Goal: Task Accomplishment & Management: Manage account settings

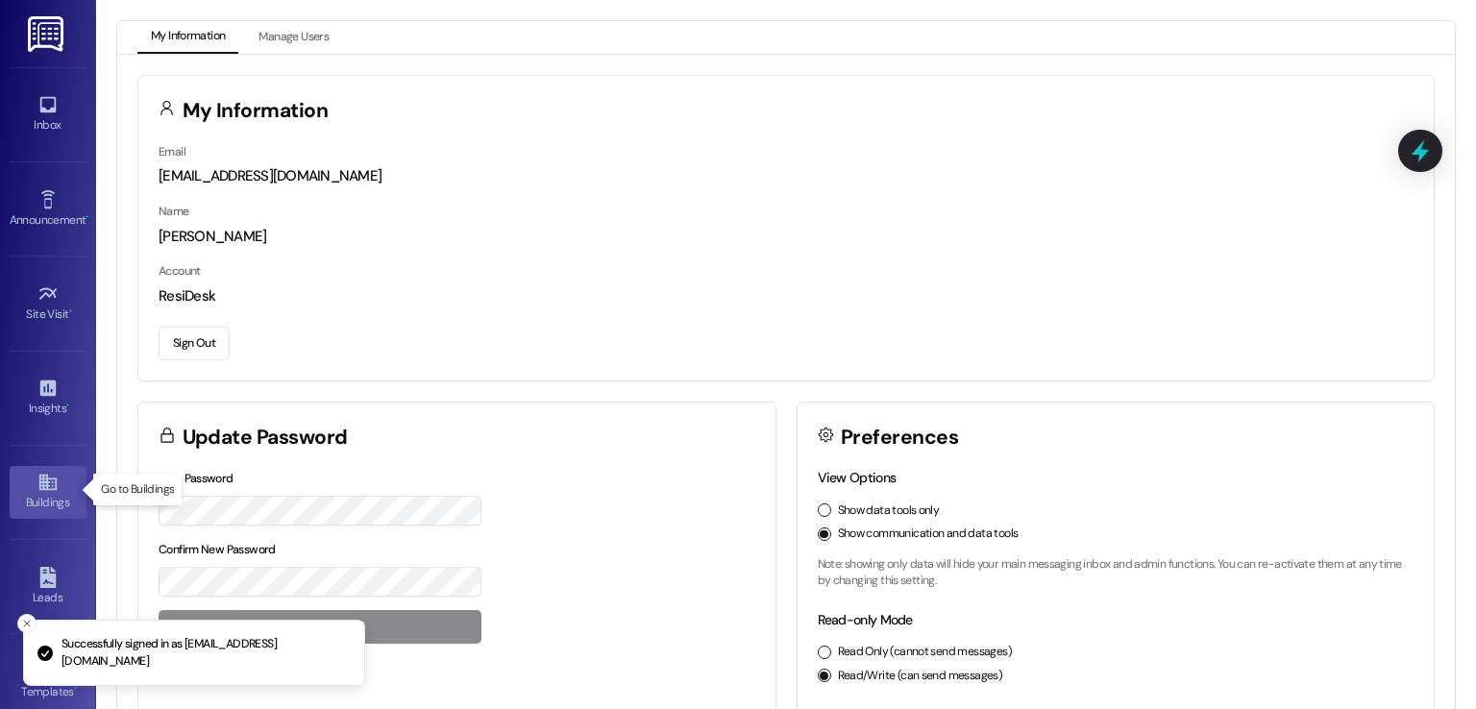
click at [34, 502] on div "Buildings" at bounding box center [48, 502] width 96 height 19
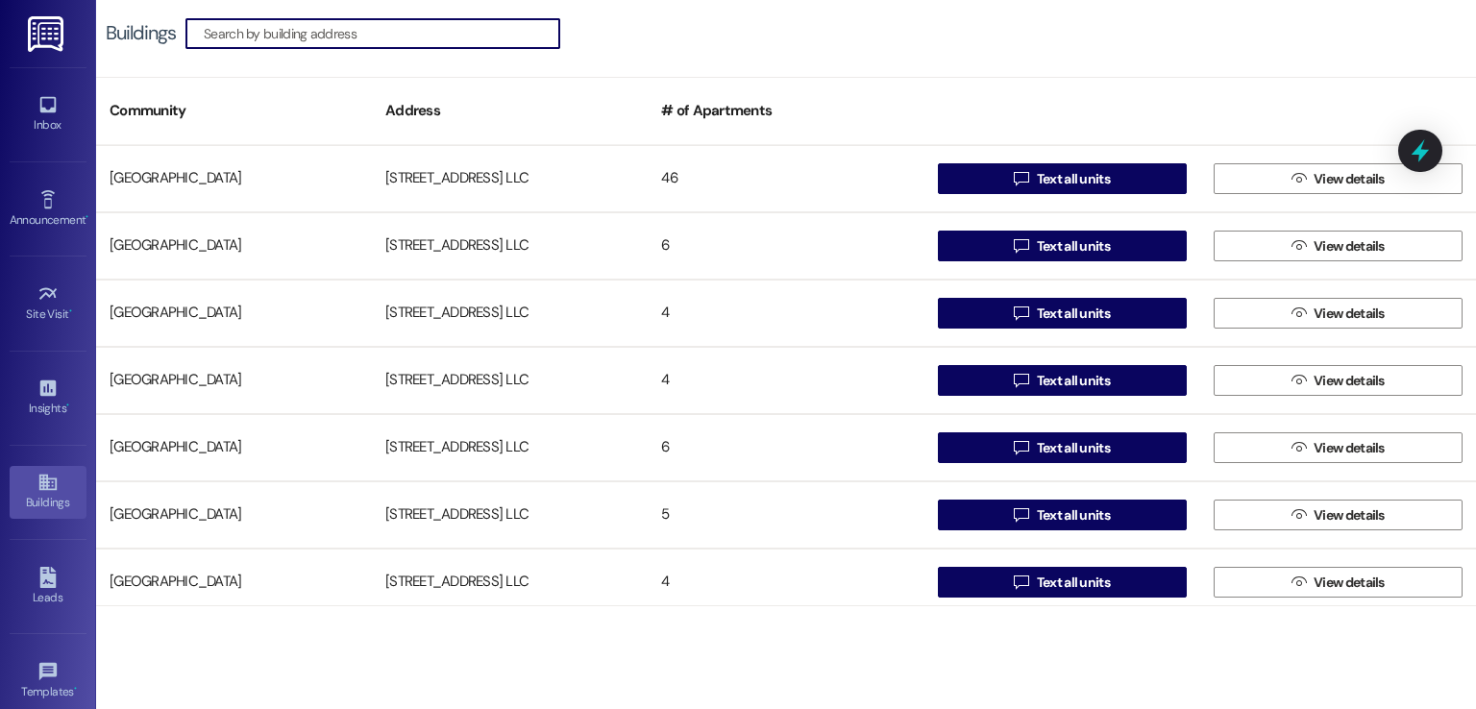
click at [421, 25] on input at bounding box center [382, 33] width 356 height 27
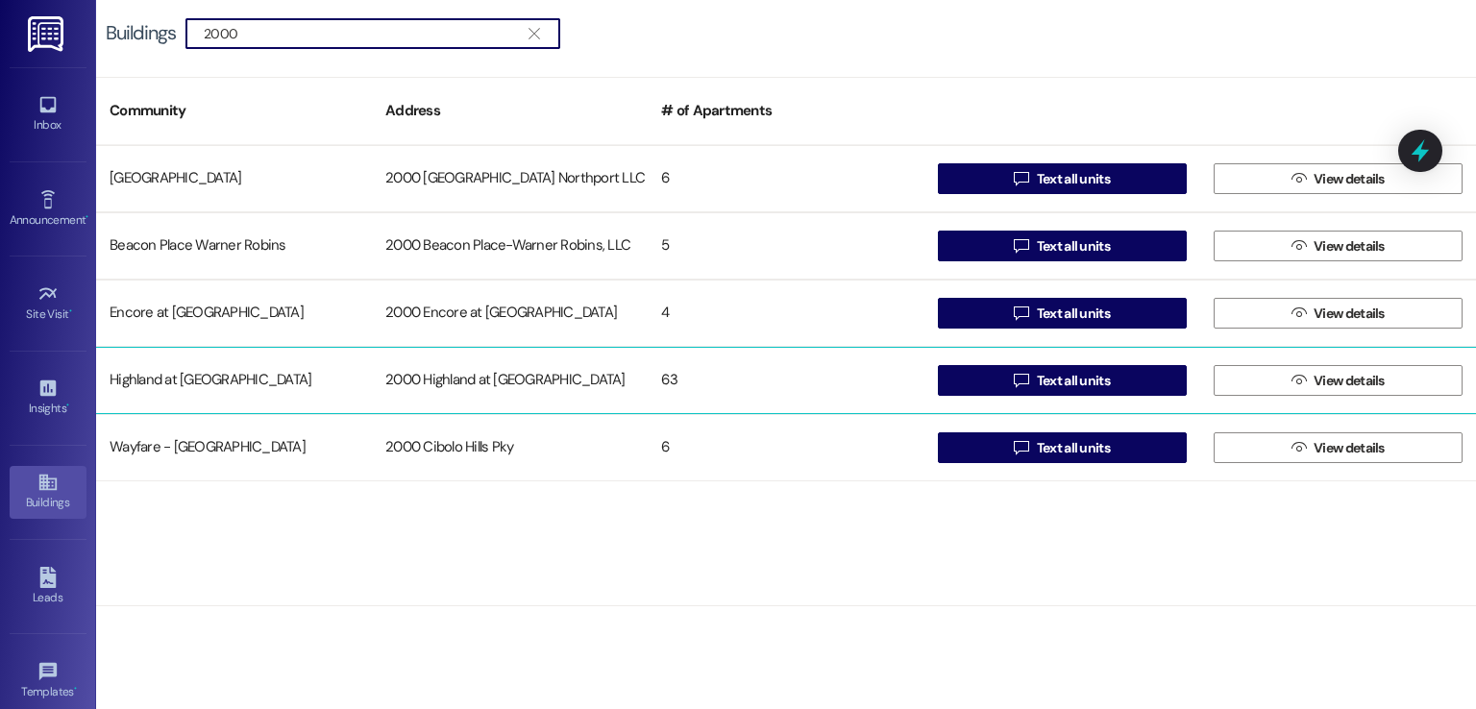
type input "2000"
click at [460, 374] on div "2000 Highland at [GEOGRAPHIC_DATA]" at bounding box center [510, 380] width 276 height 38
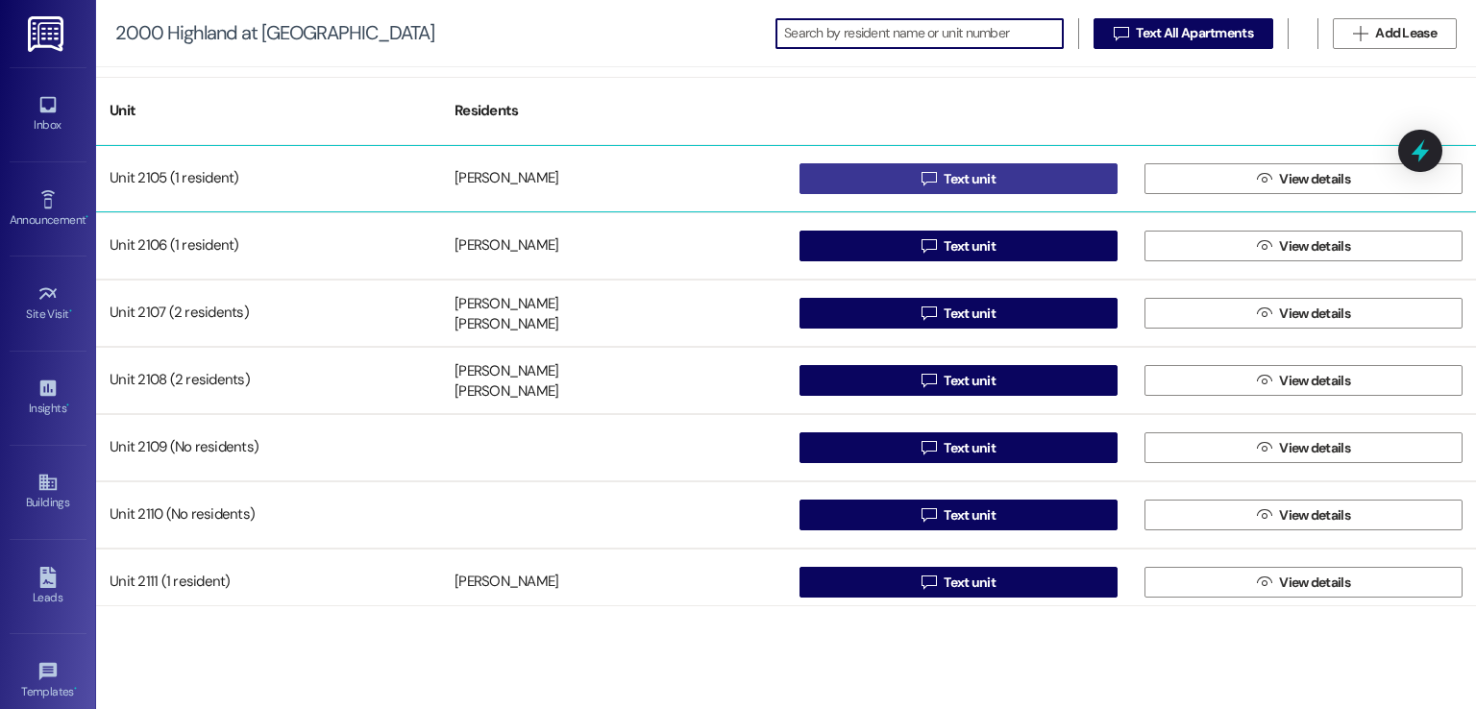
click at [947, 172] on span "Text unit" at bounding box center [970, 179] width 52 height 20
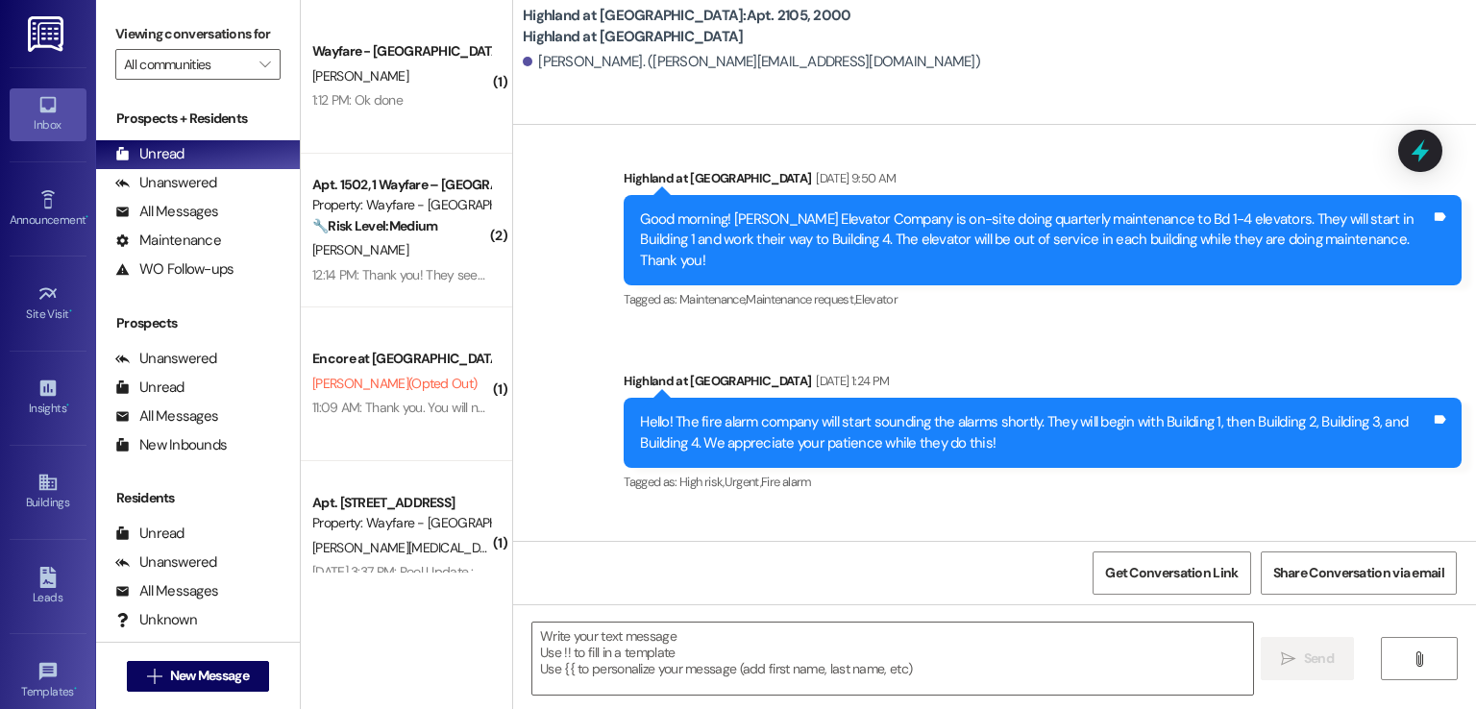
scroll to position [5672, 0]
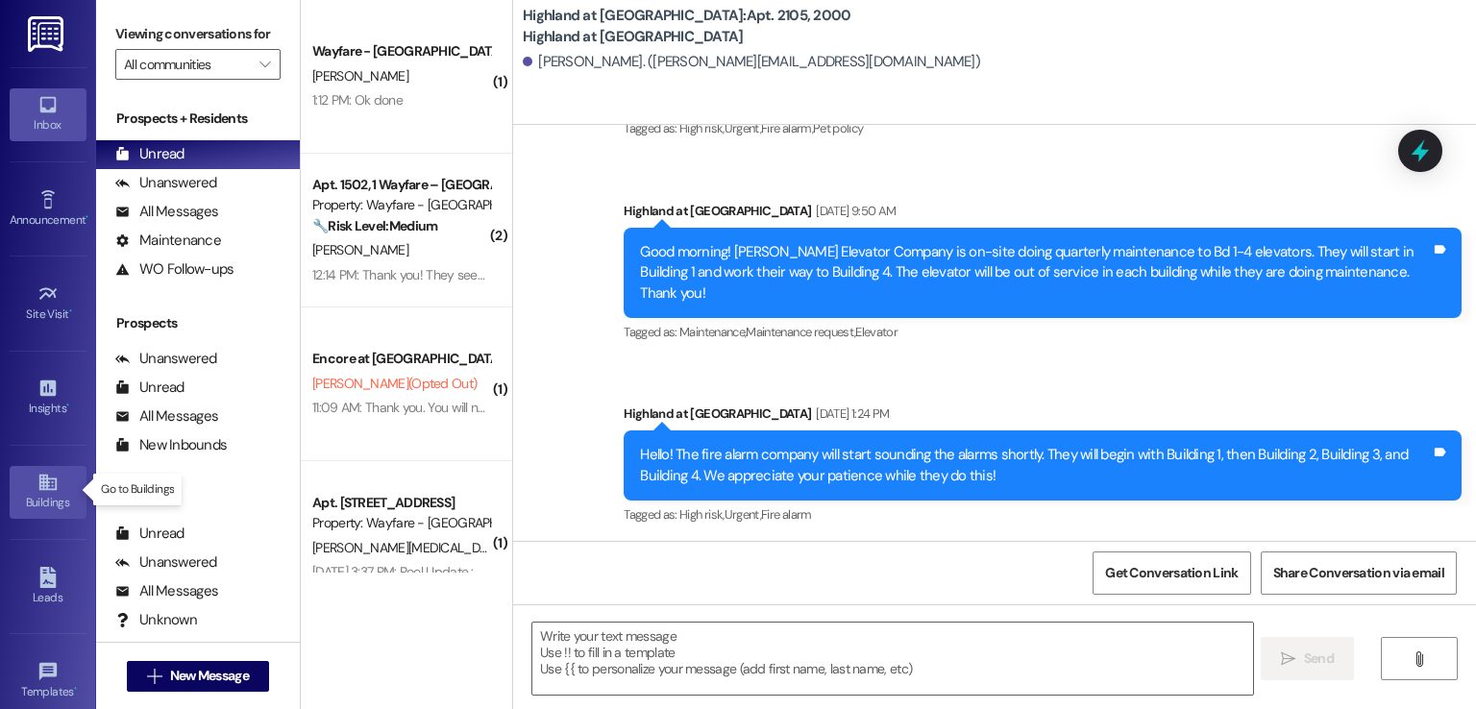
click at [28, 493] on div "Buildings" at bounding box center [48, 502] width 96 height 19
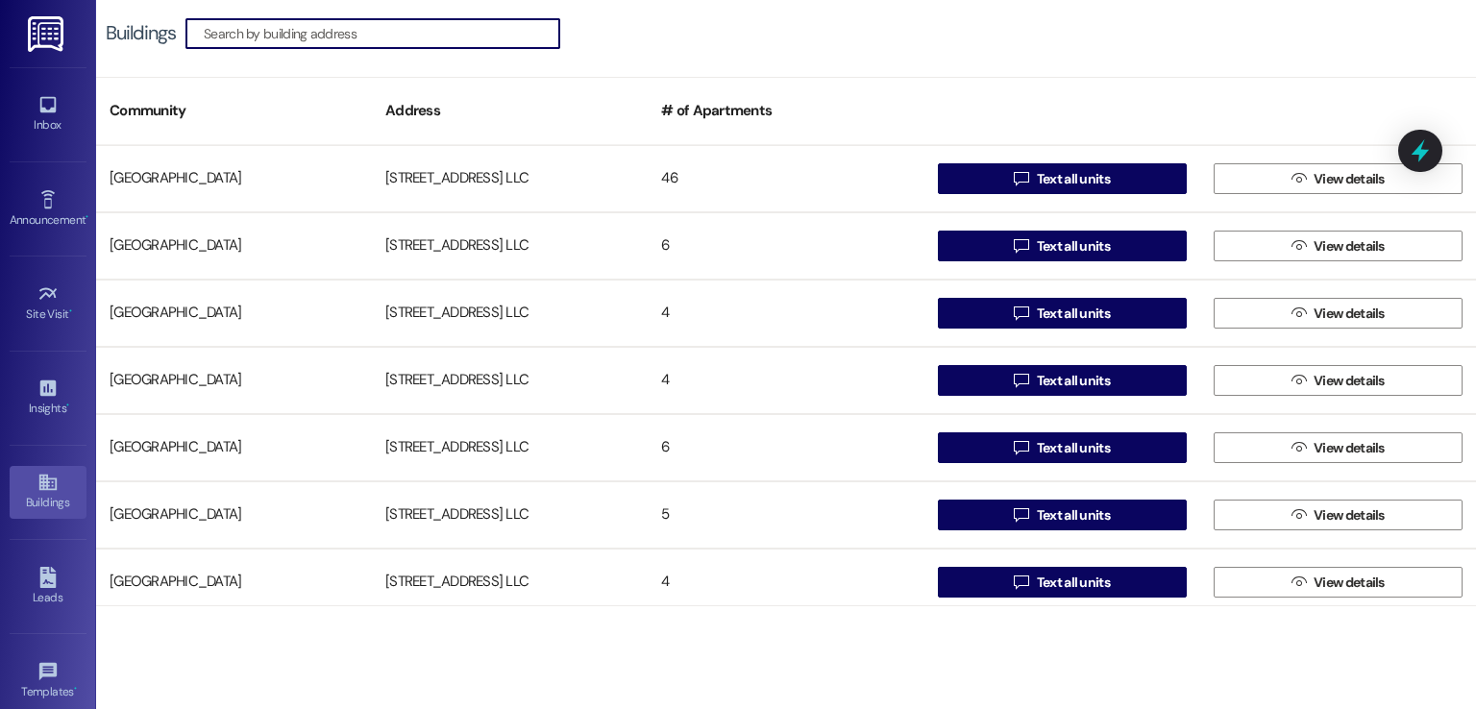
click at [283, 36] on input at bounding box center [382, 33] width 356 height 27
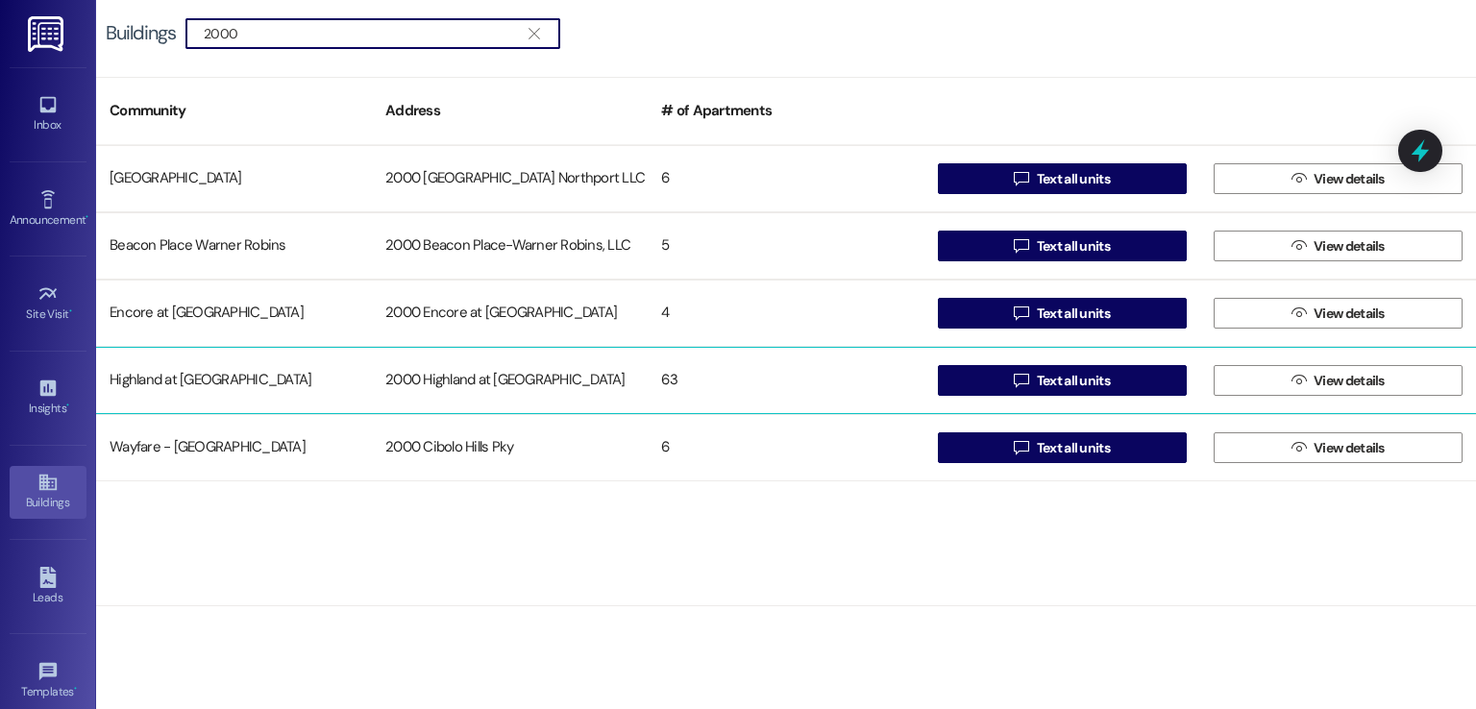
type input "2000"
click at [502, 397] on div "2000 Highland at [GEOGRAPHIC_DATA]" at bounding box center [510, 380] width 276 height 38
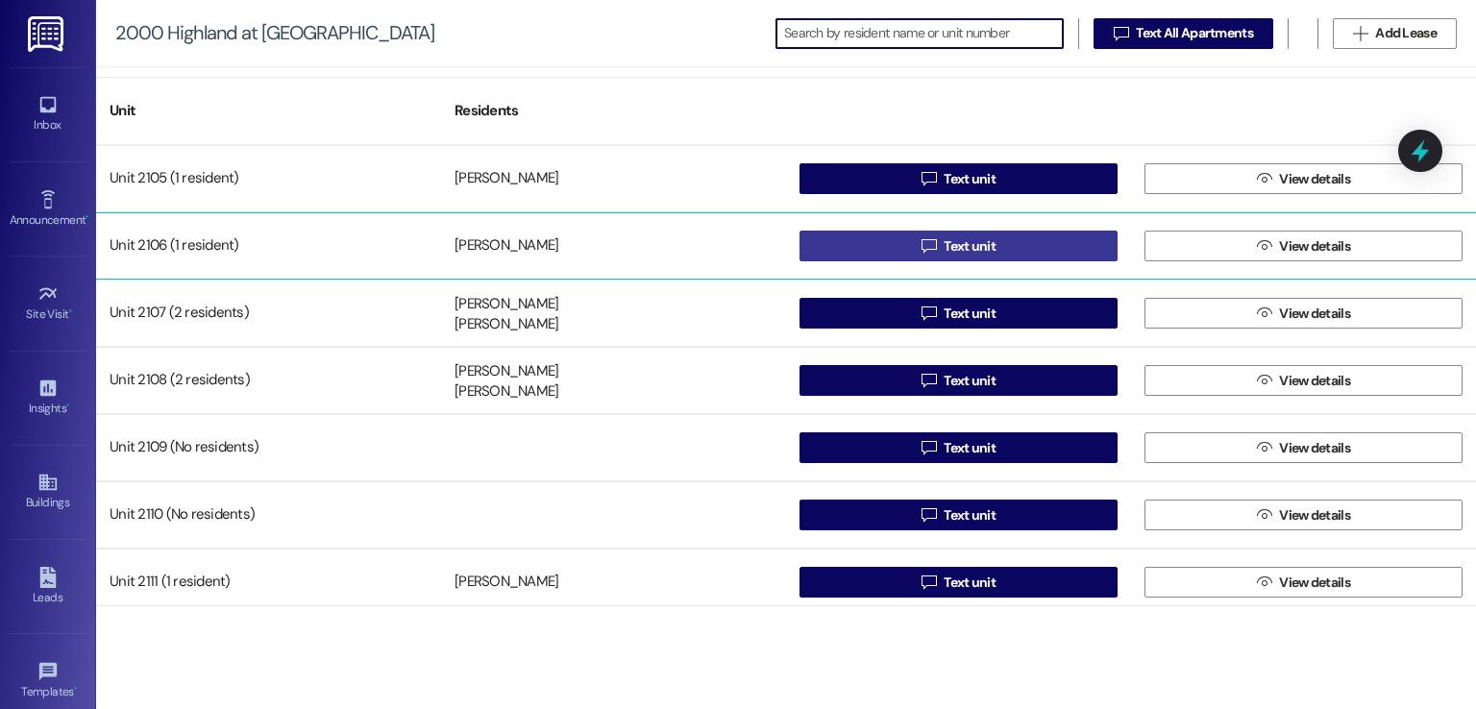
click at [908, 243] on button " Text unit" at bounding box center [958, 246] width 318 height 31
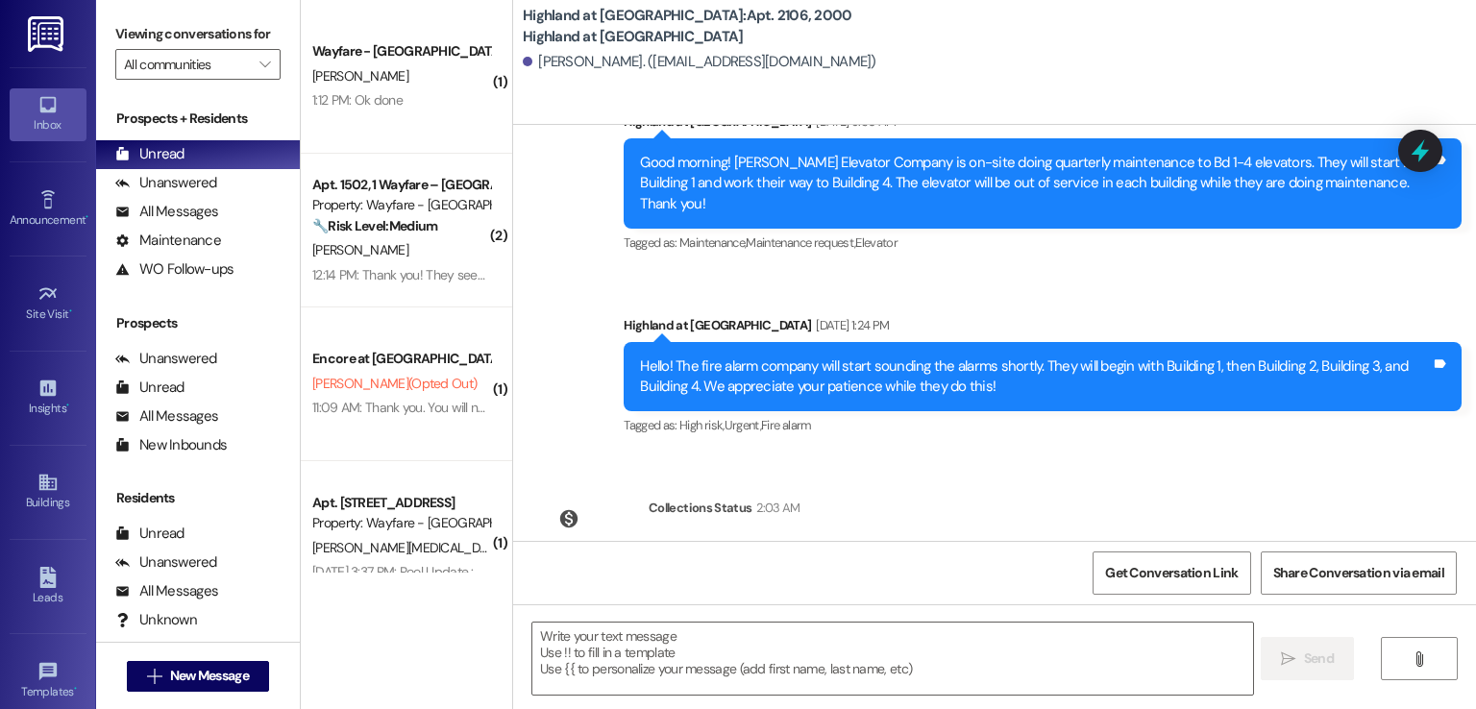
scroll to position [11254, 0]
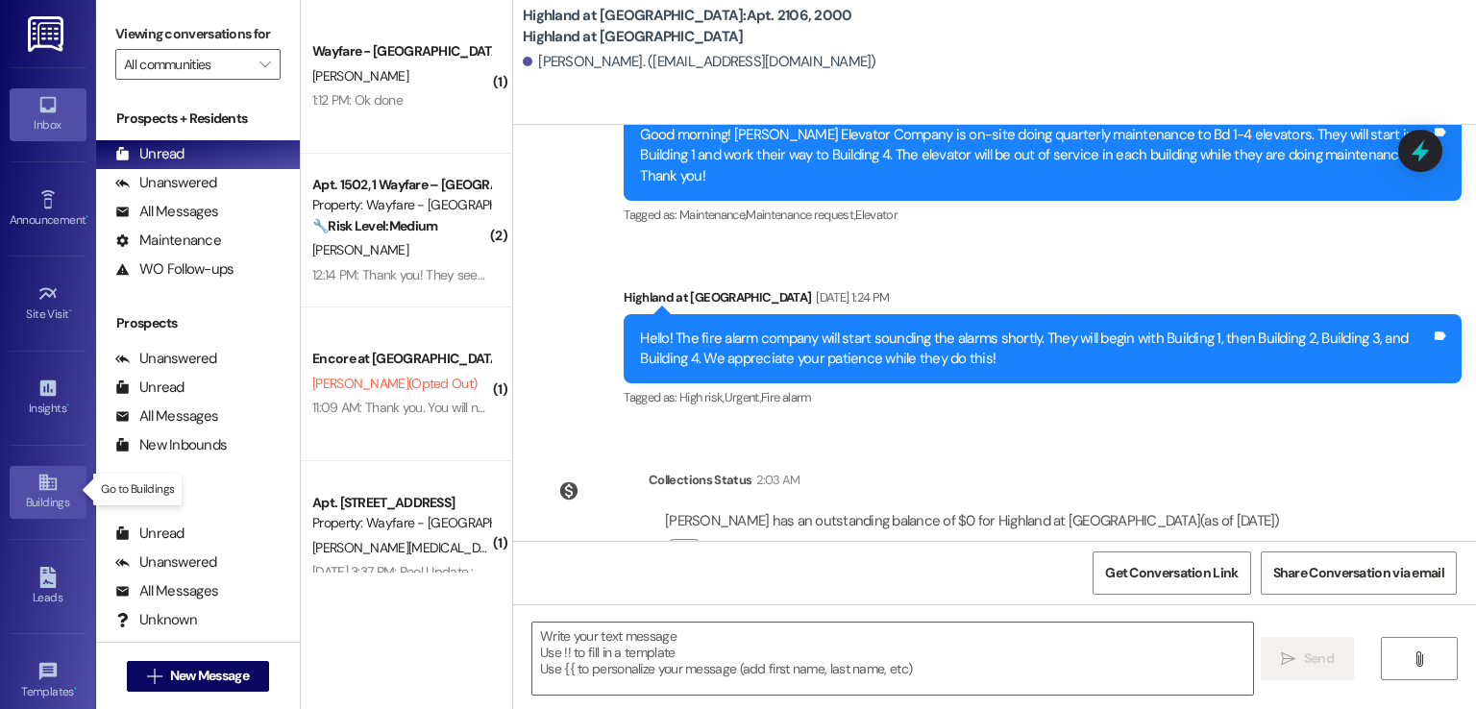
click at [32, 489] on link "Buildings" at bounding box center [48, 492] width 77 height 52
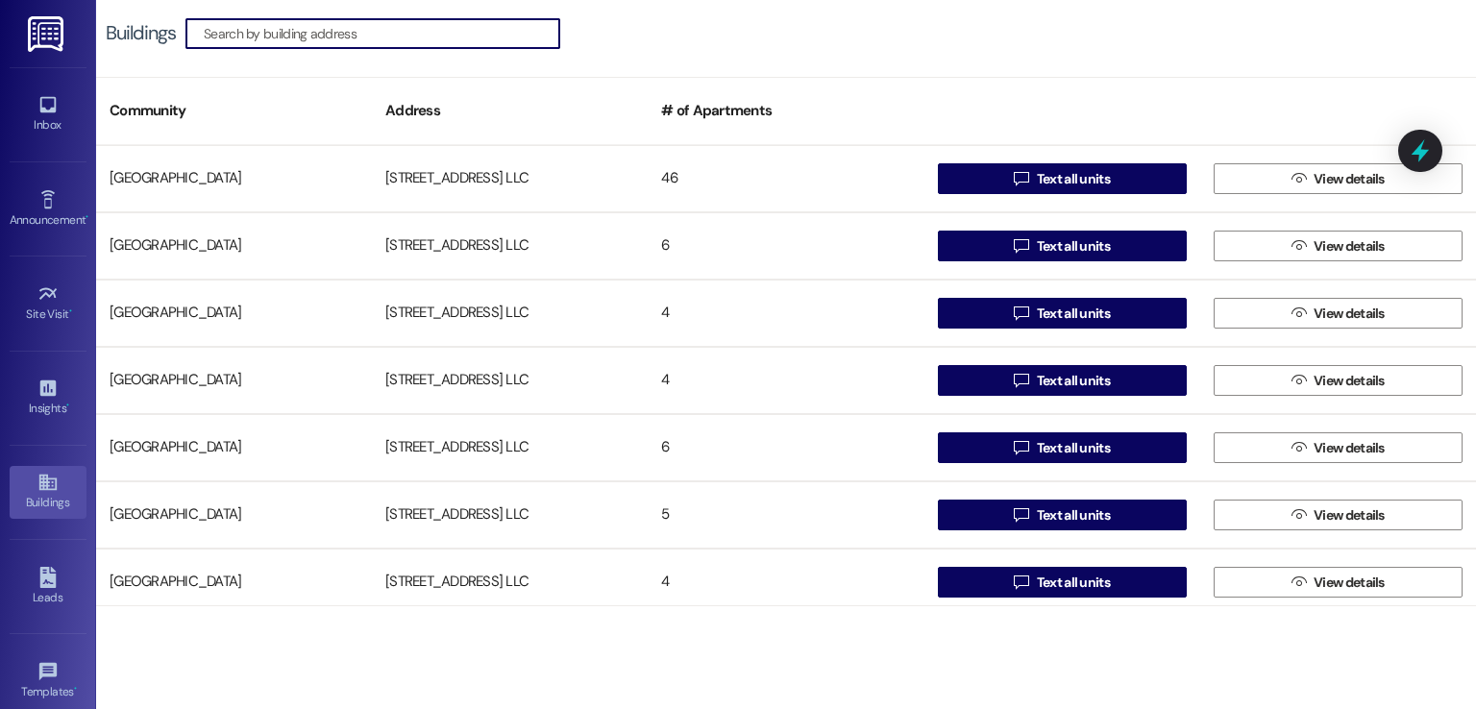
click at [488, 20] on input at bounding box center [382, 33] width 356 height 27
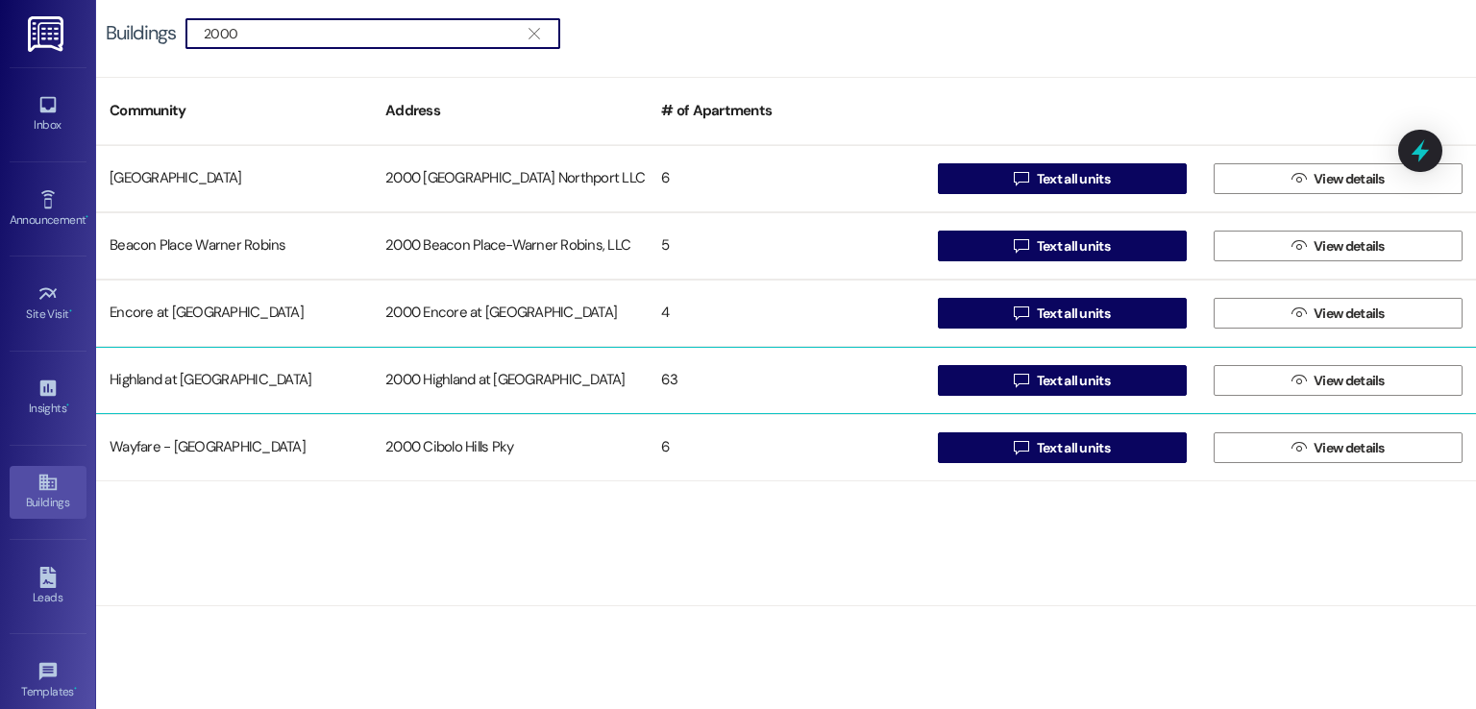
type input "2000"
click at [557, 373] on div "2000 Highland at [GEOGRAPHIC_DATA]" at bounding box center [510, 380] width 276 height 38
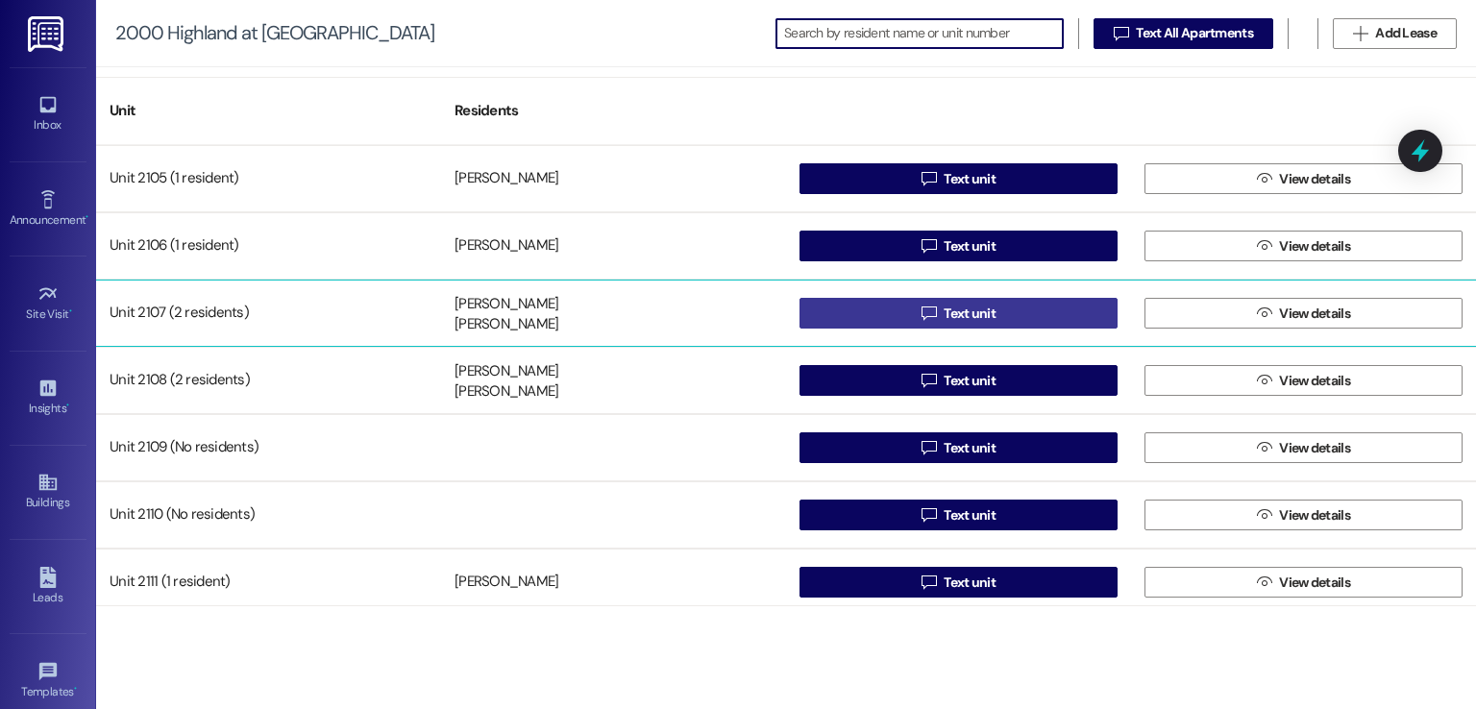
click at [892, 320] on button " Text unit" at bounding box center [958, 313] width 318 height 31
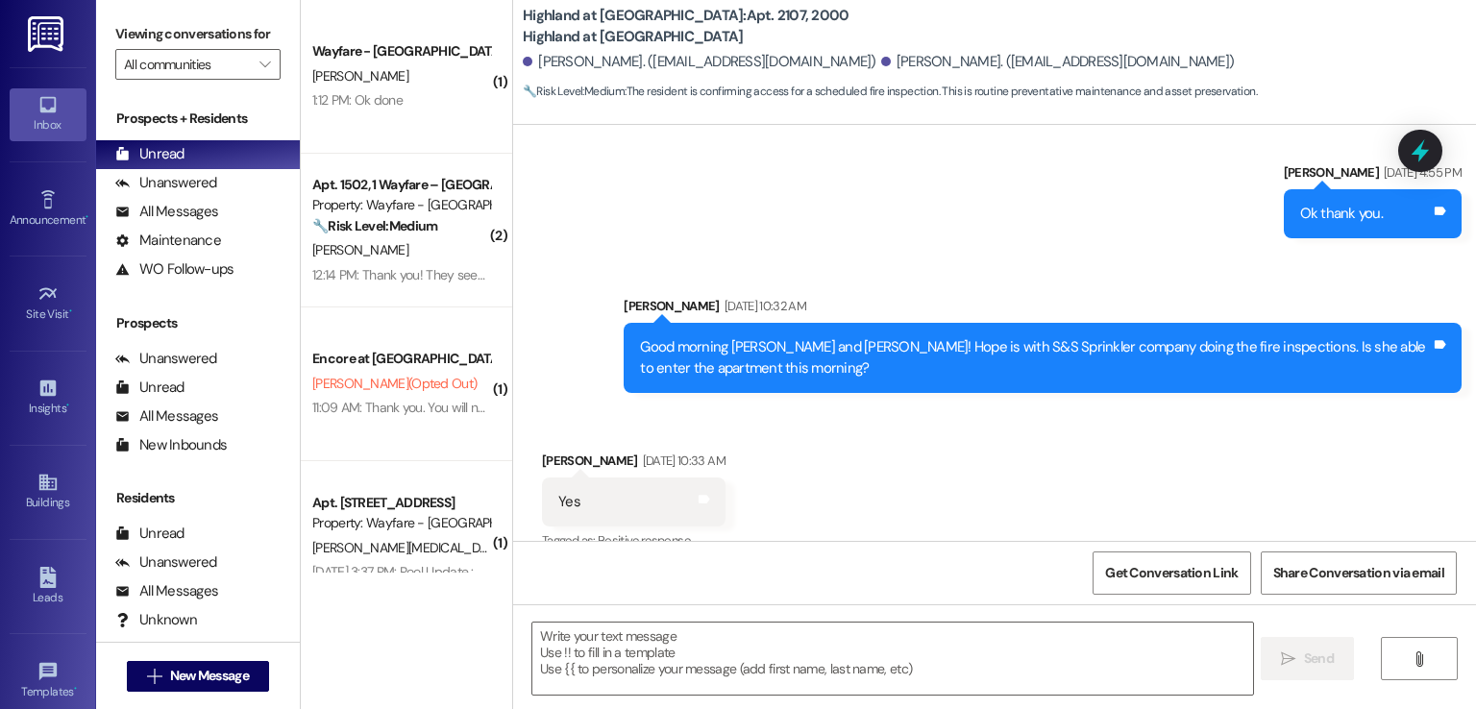
scroll to position [24829, 0]
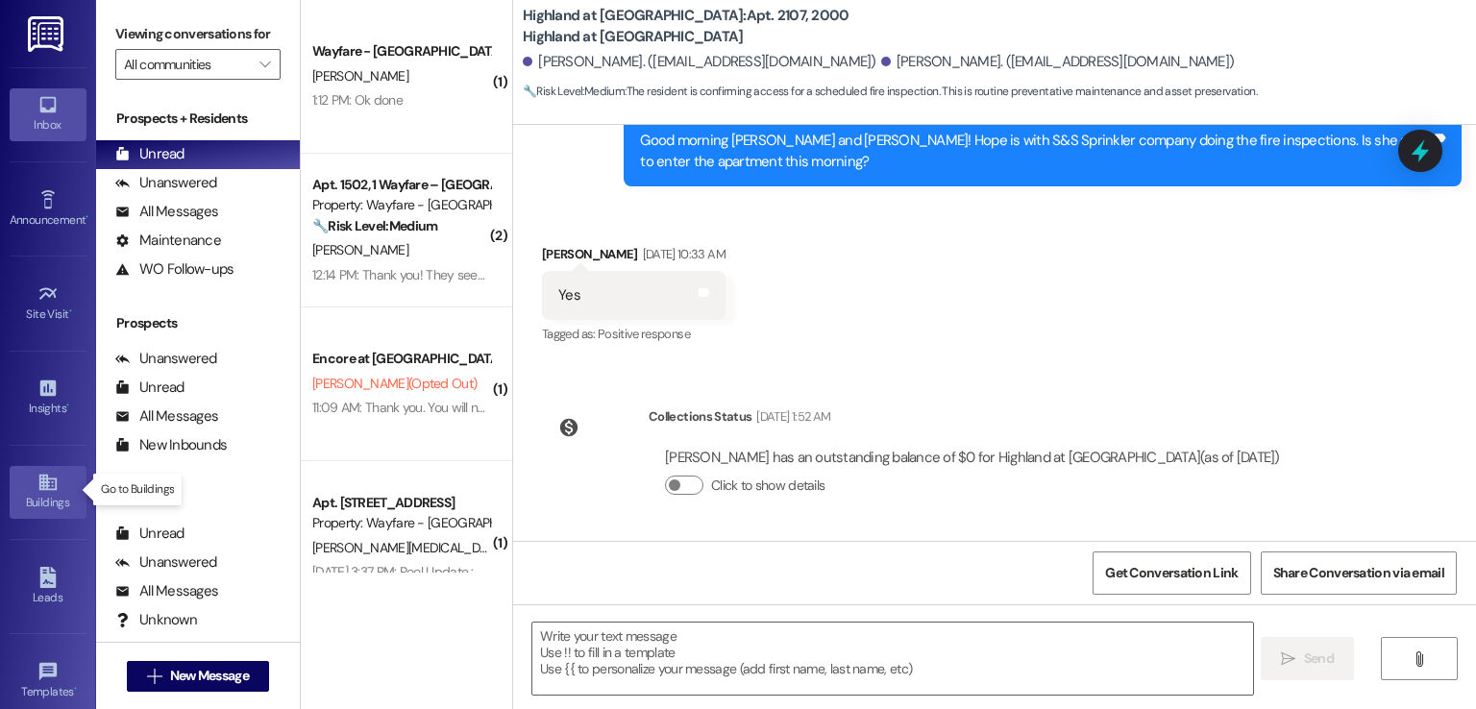
click at [33, 493] on div "Buildings" at bounding box center [48, 502] width 96 height 19
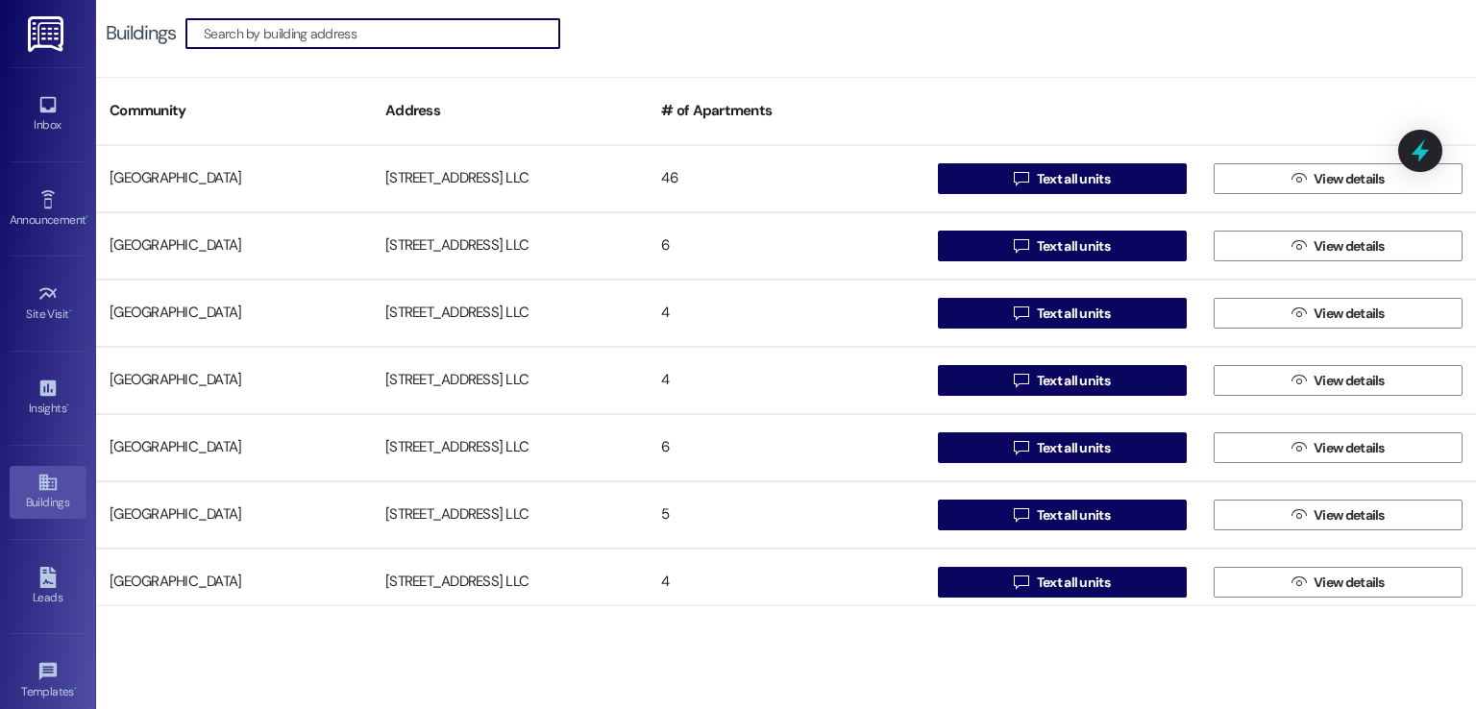
click at [380, 35] on input at bounding box center [382, 33] width 356 height 27
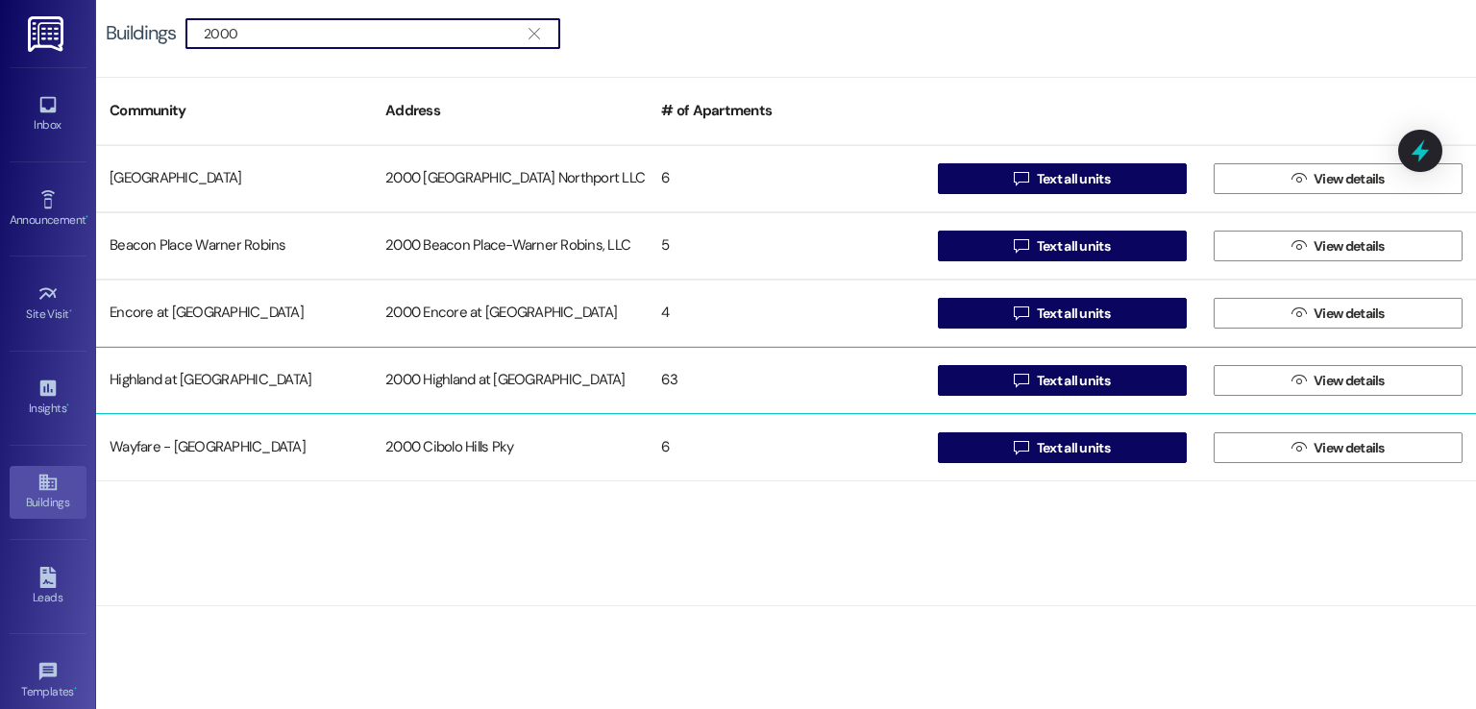
type input "2000"
click at [439, 393] on div "2000 Highland at [GEOGRAPHIC_DATA]" at bounding box center [510, 380] width 276 height 38
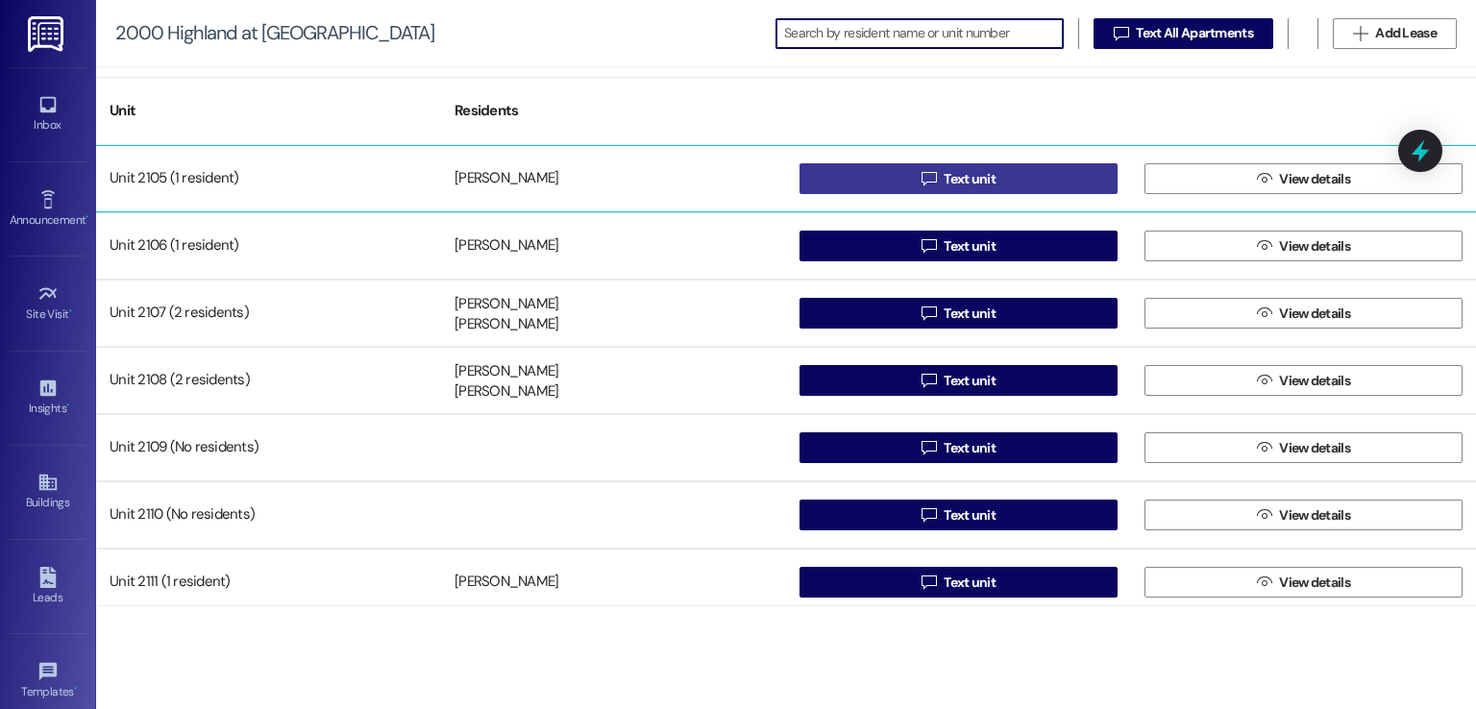
click at [944, 177] on span "Text unit" at bounding box center [970, 179] width 52 height 20
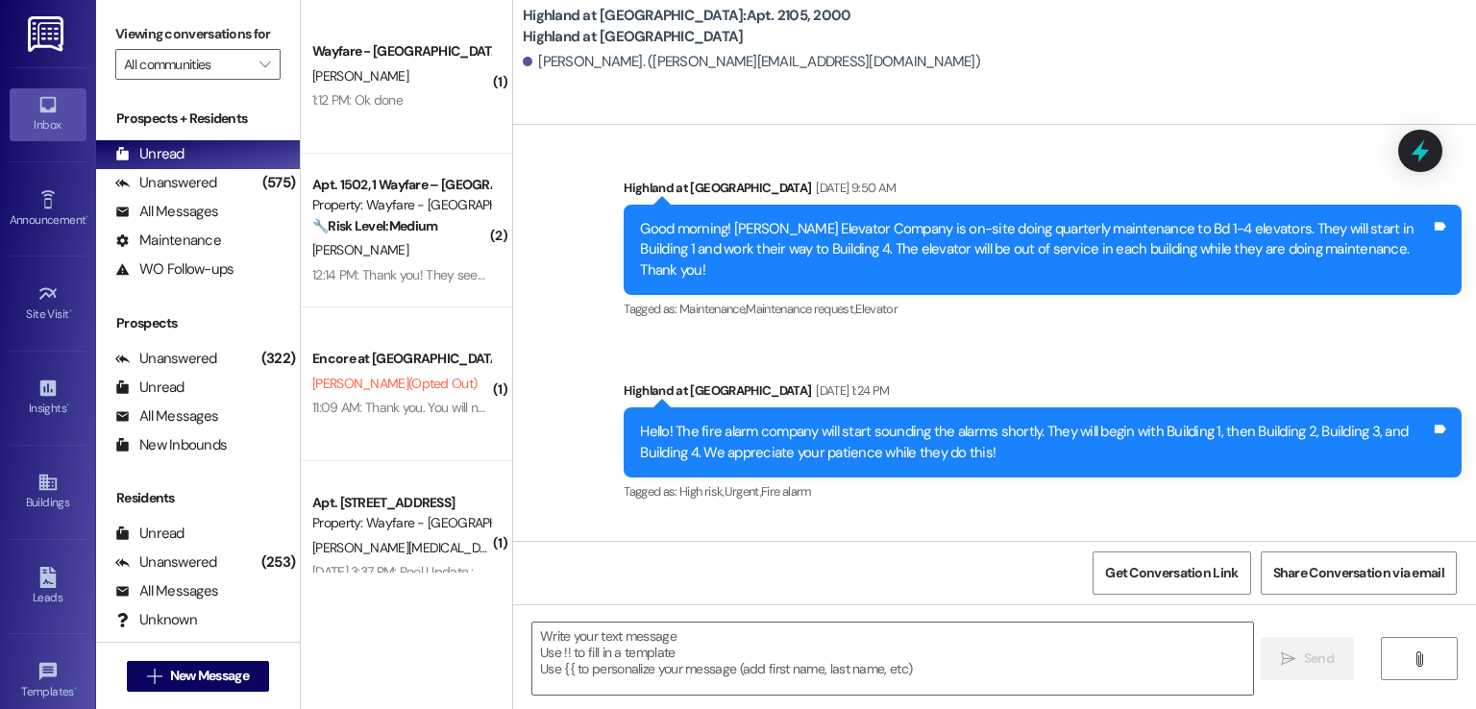
scroll to position [5671, 0]
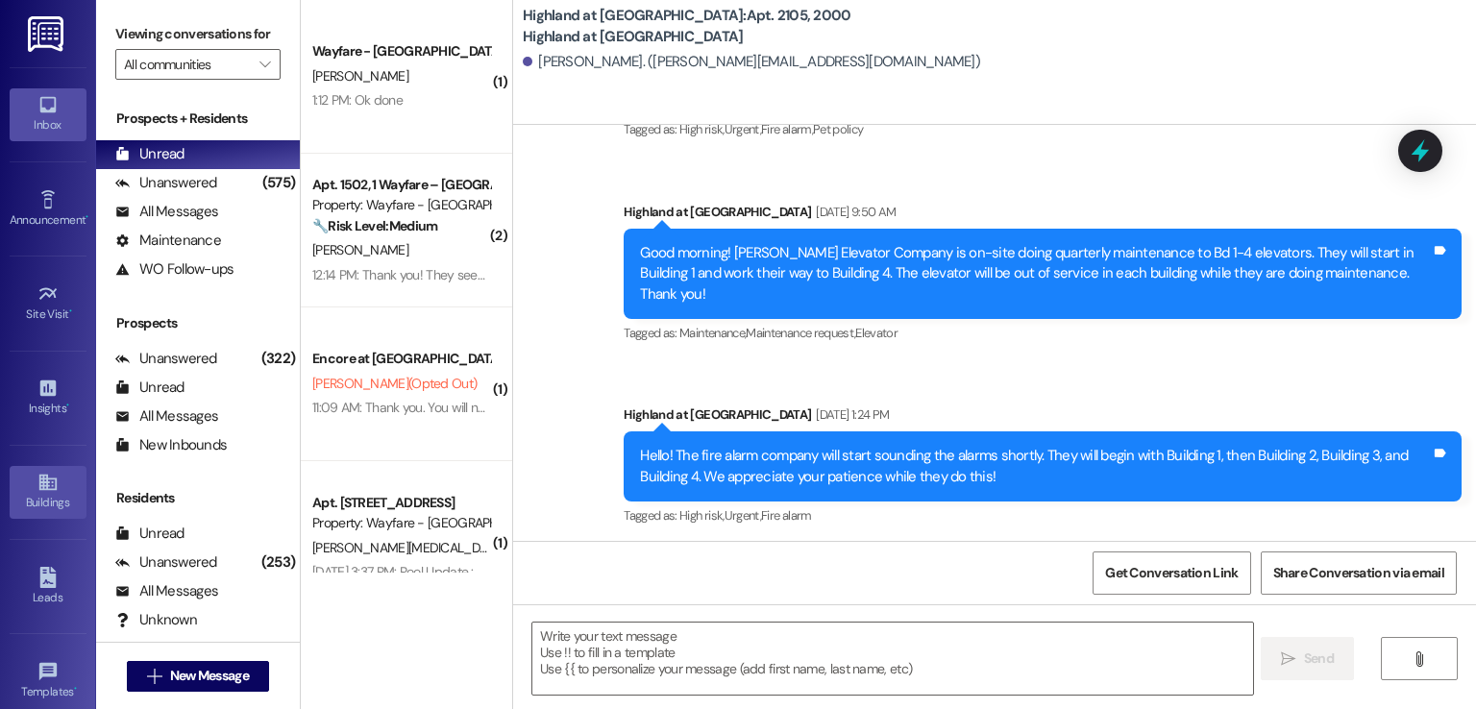
click at [39, 478] on icon at bounding box center [46, 483] width 17 height 16
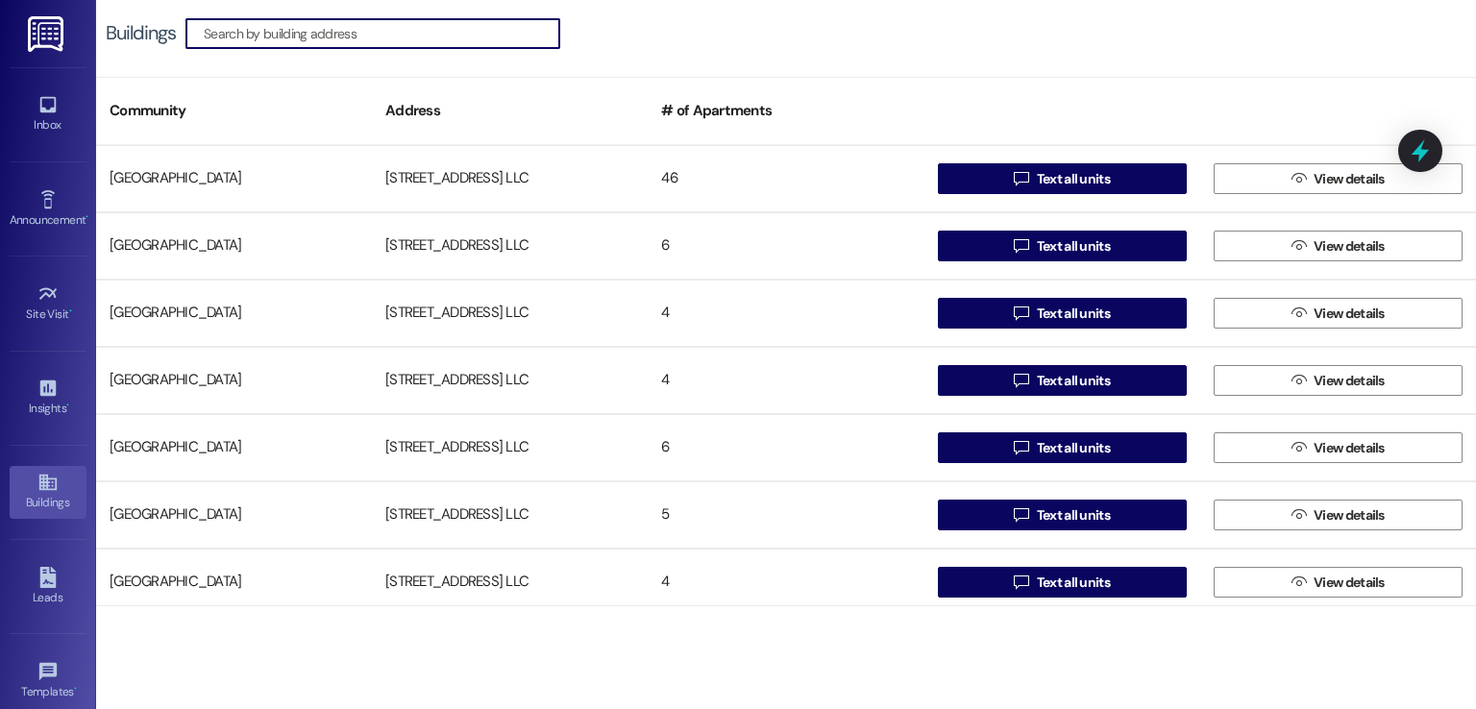
click at [425, 32] on input at bounding box center [382, 33] width 356 height 27
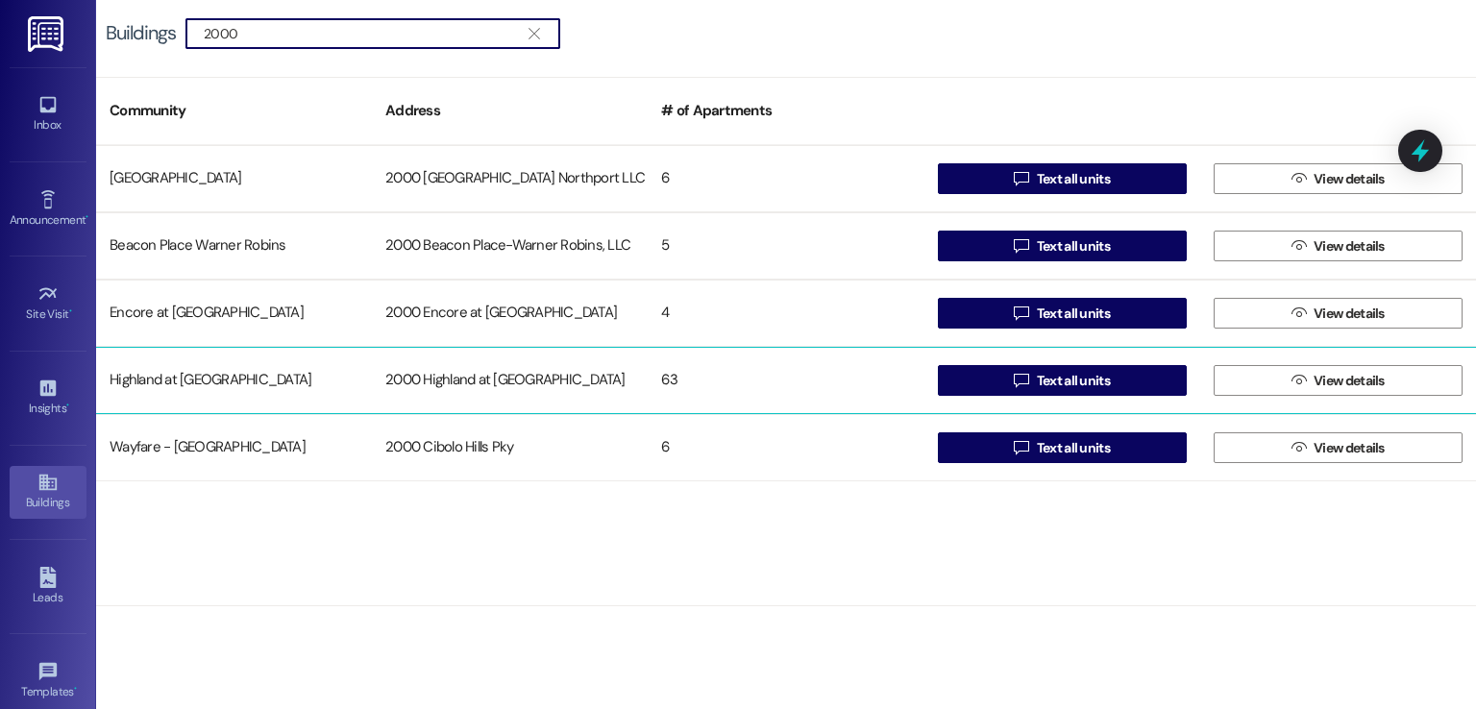
type input "2000"
click at [484, 373] on div "2000 Highland at [GEOGRAPHIC_DATA]" at bounding box center [510, 380] width 276 height 38
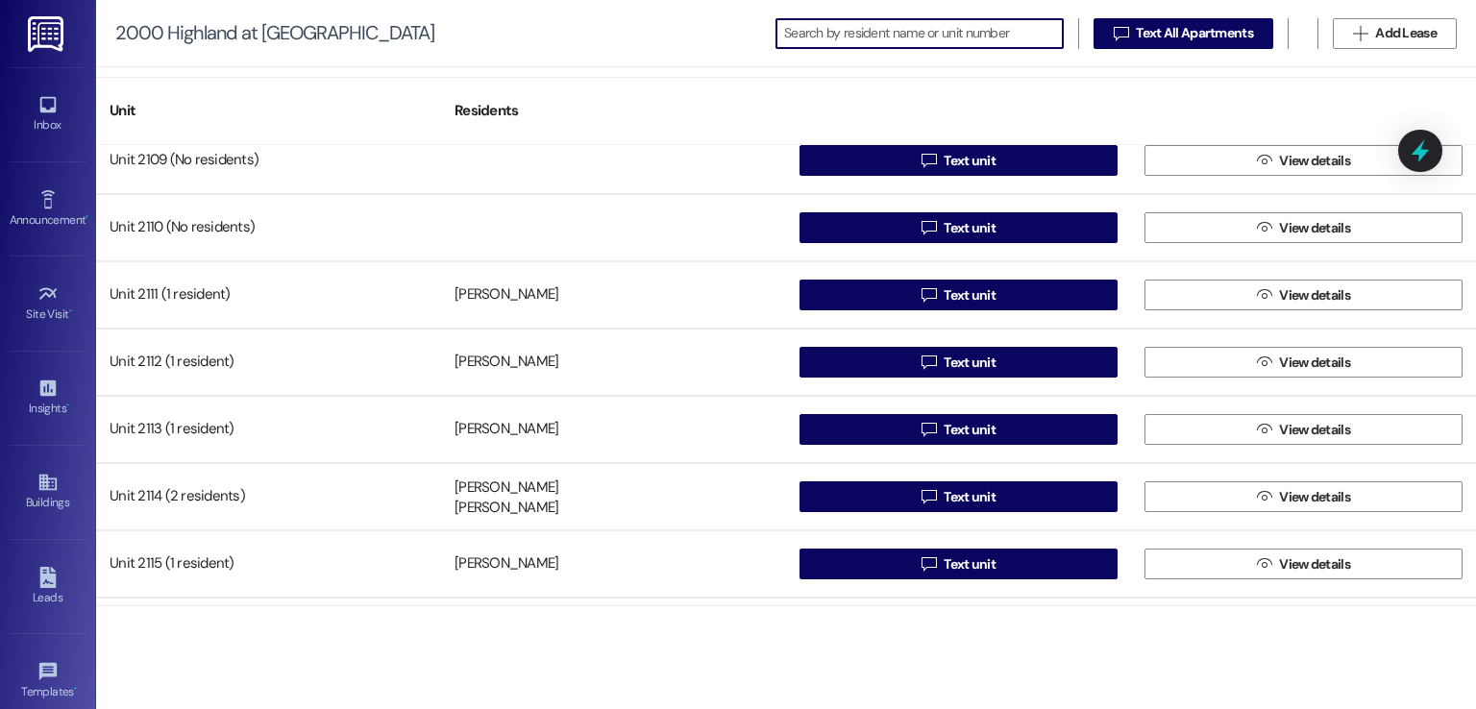
scroll to position [288, 0]
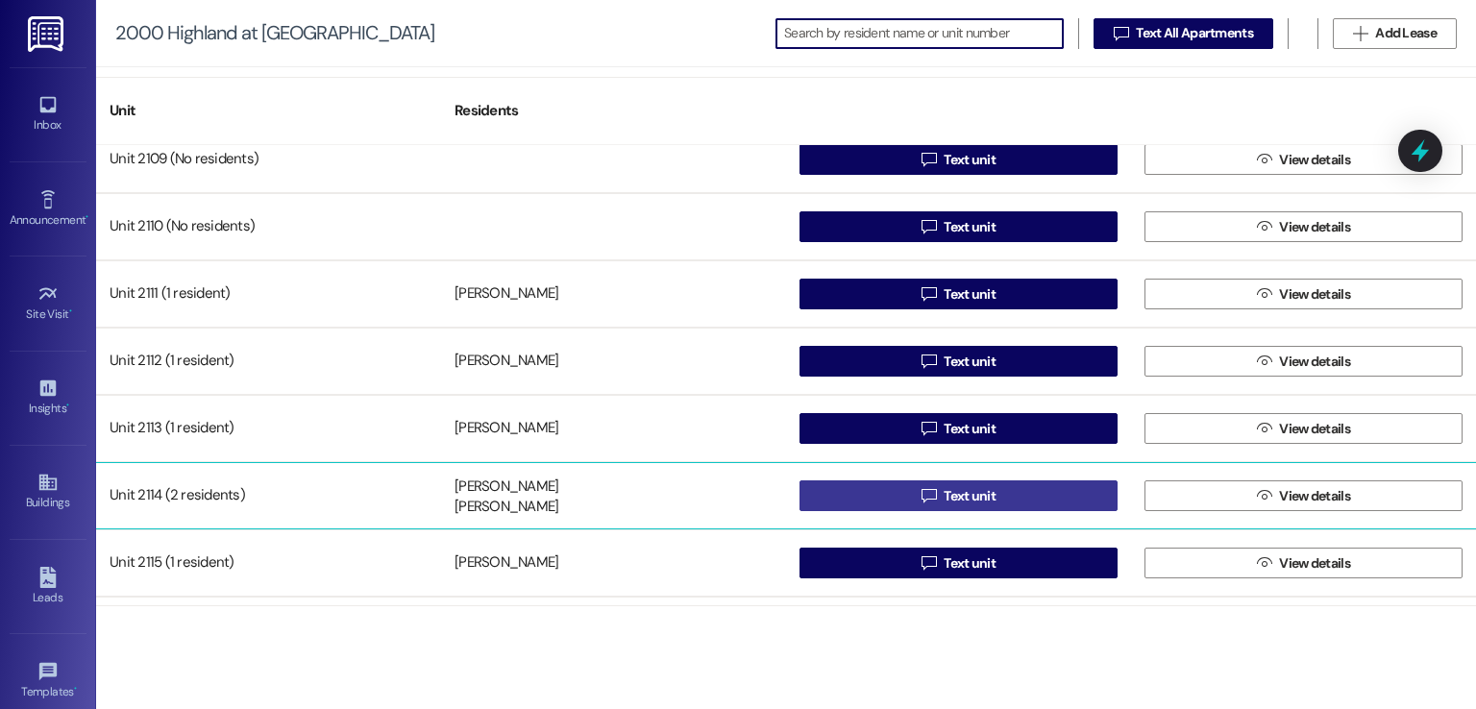
click at [984, 493] on span "Text unit" at bounding box center [970, 496] width 52 height 20
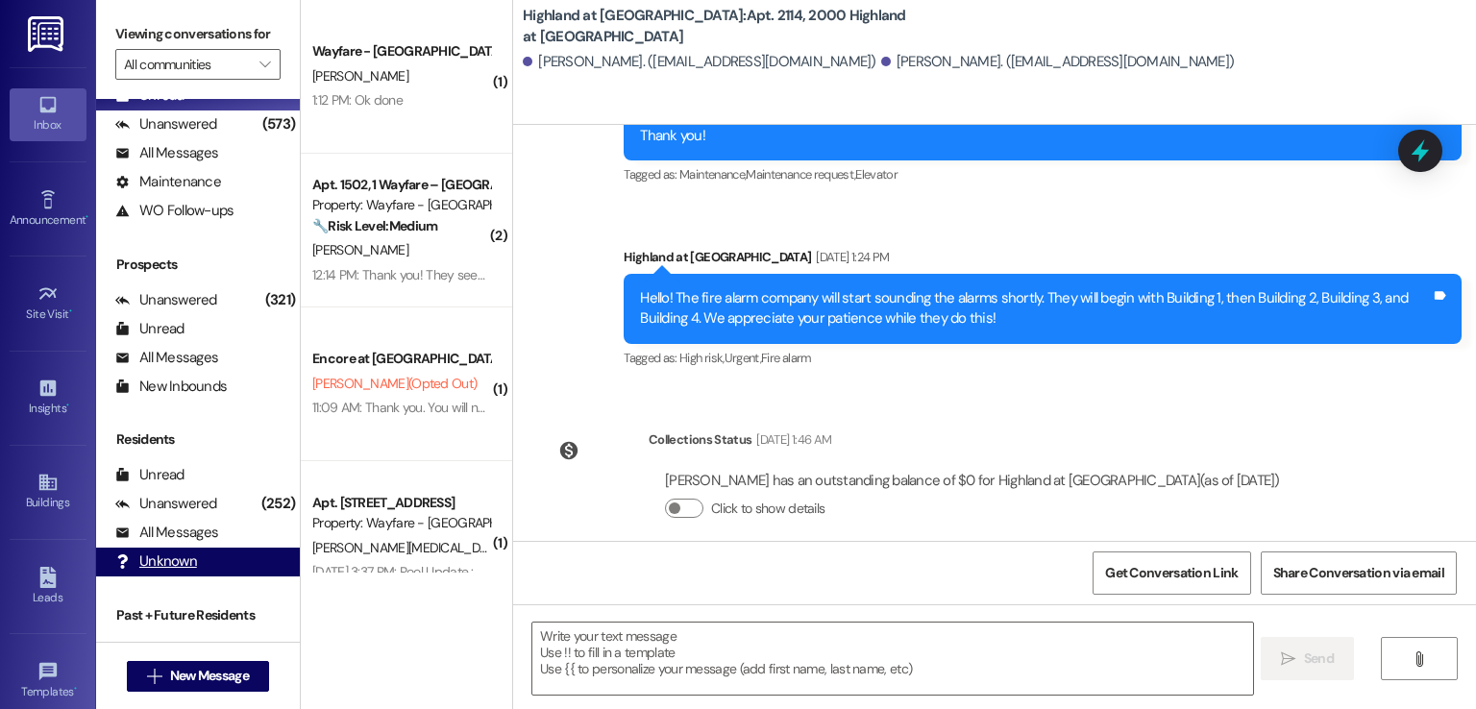
scroll to position [114, 0]
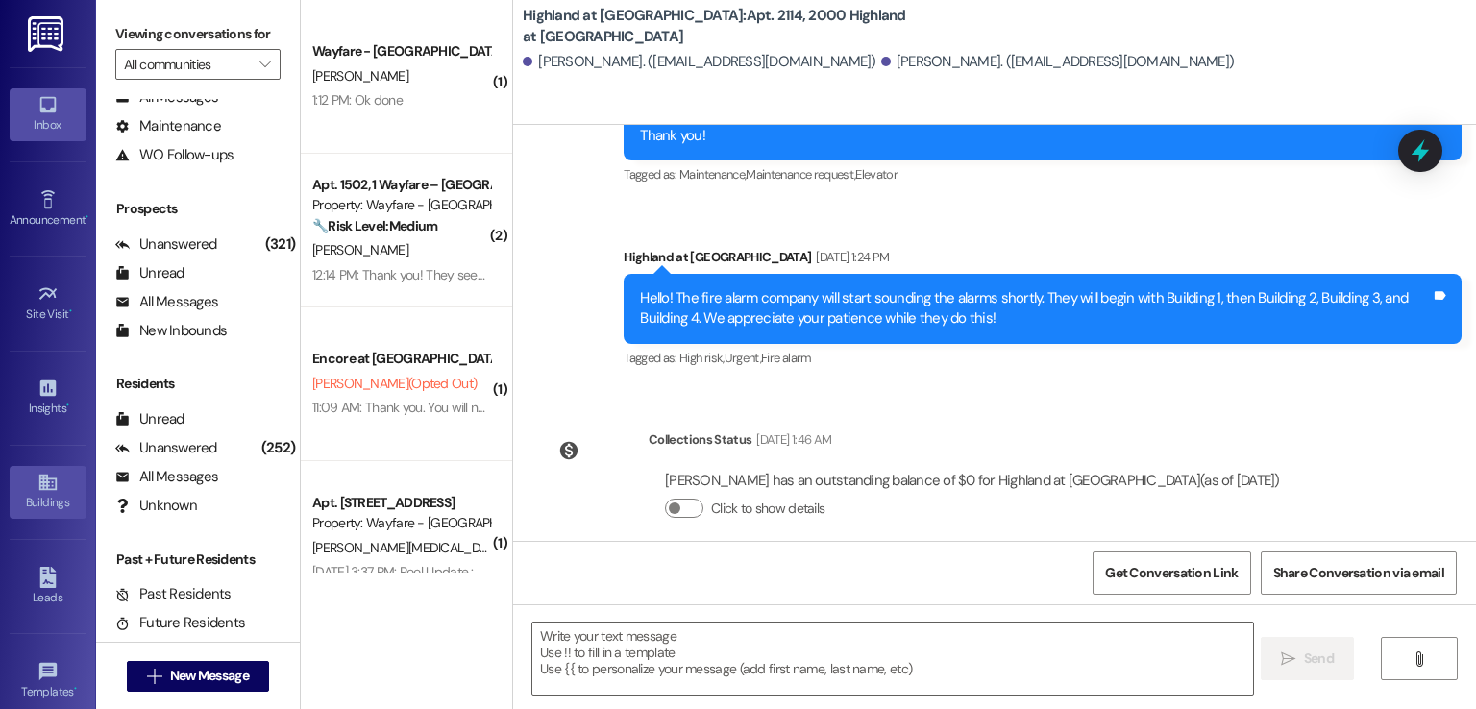
click at [35, 494] on div "Buildings" at bounding box center [48, 502] width 96 height 19
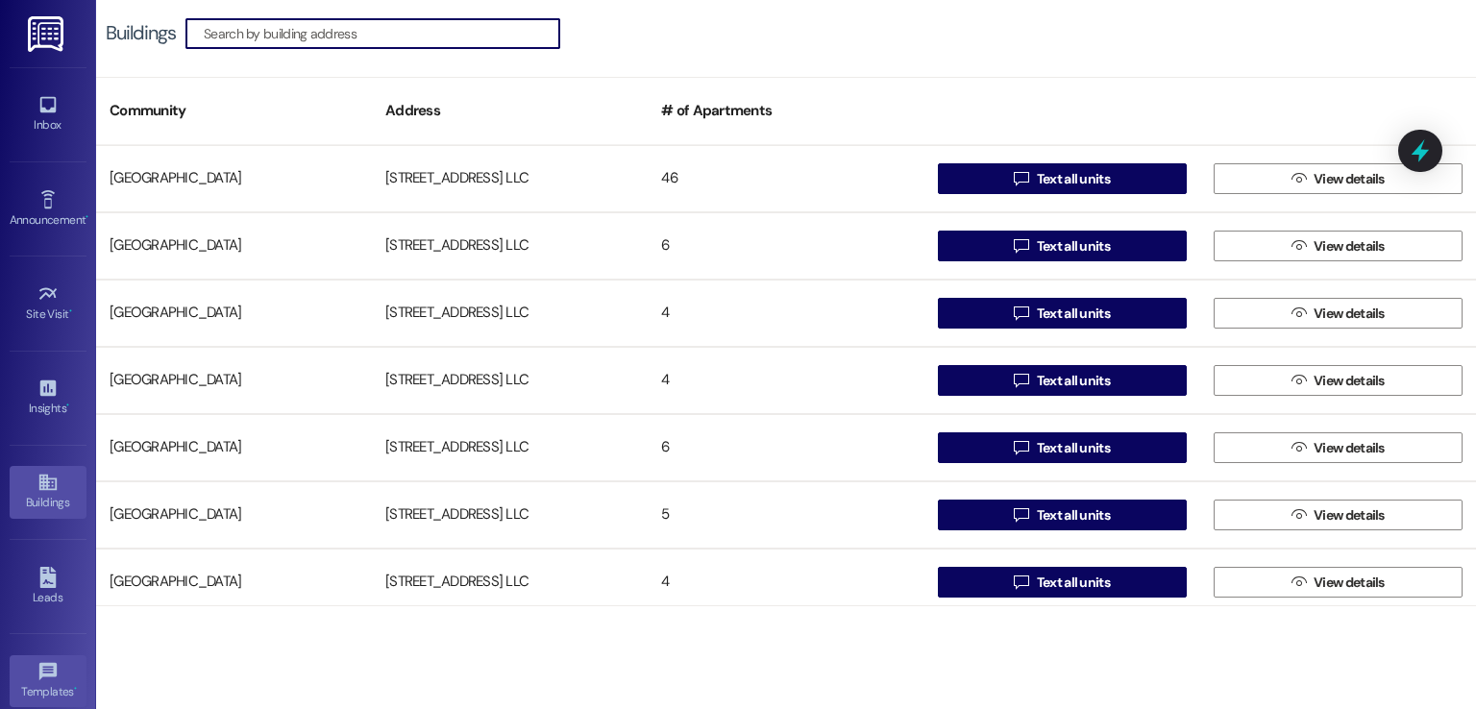
scroll to position [203, 0]
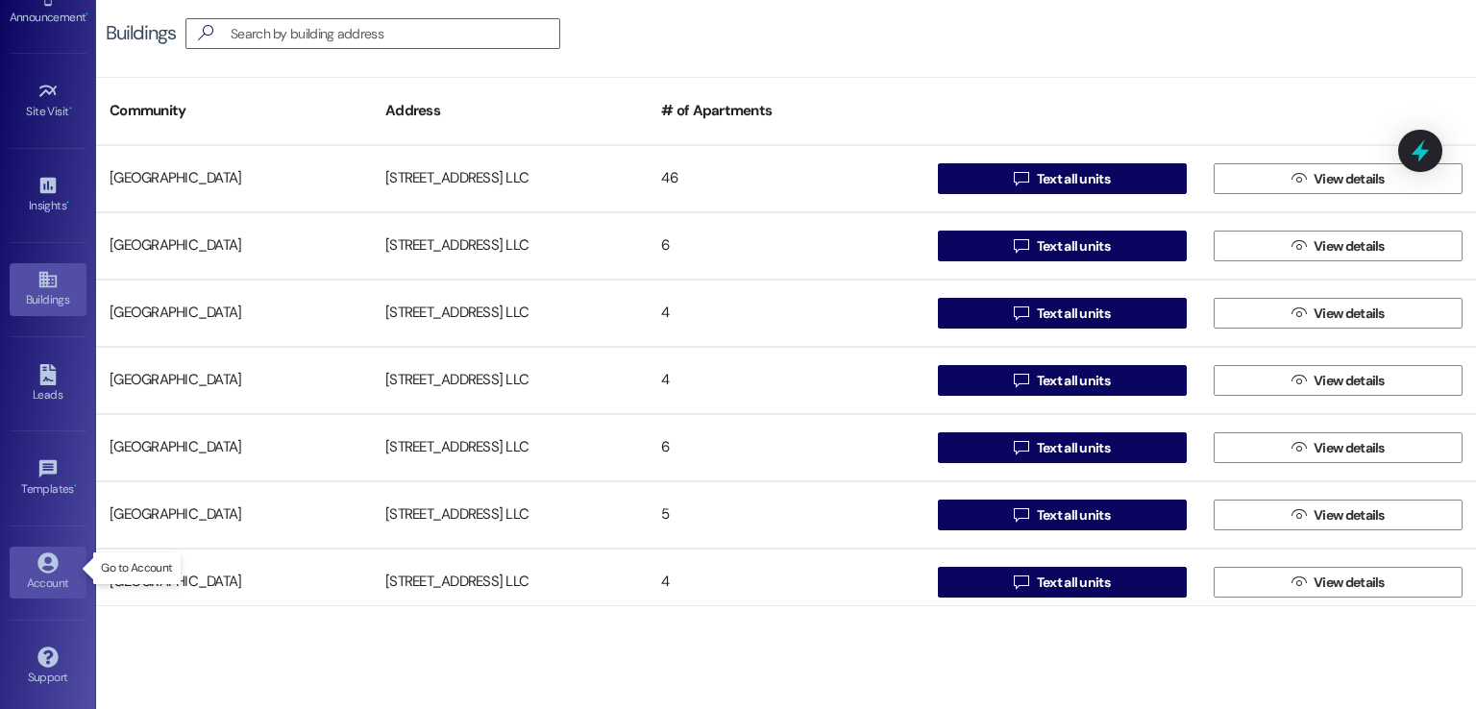
click at [31, 574] on div "Account" at bounding box center [48, 583] width 96 height 19
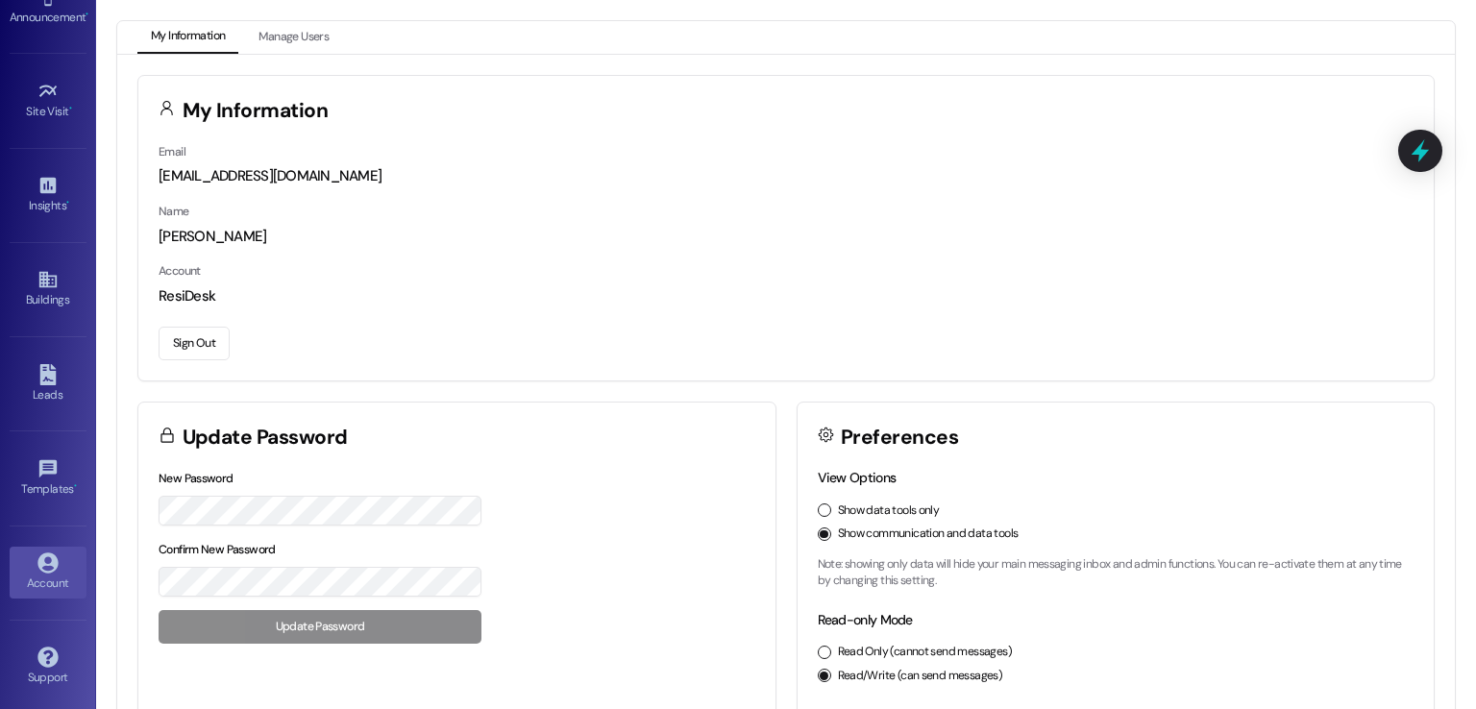
click at [175, 335] on button "Sign Out" at bounding box center [194, 344] width 71 height 34
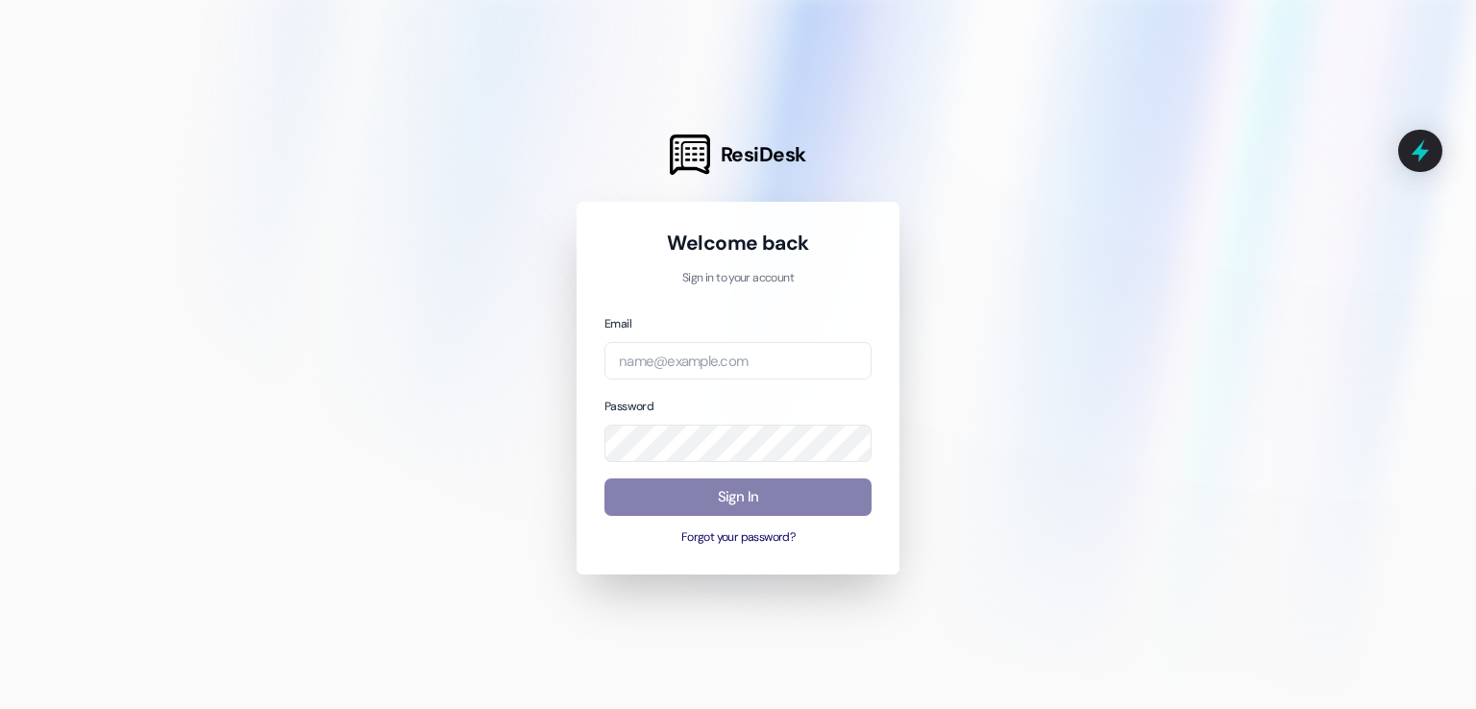
type input "[EMAIL_ADDRESS][PERSON_NAME][PERSON_NAME][DOMAIN_NAME]"
